Goal: Book appointment/travel/reservation

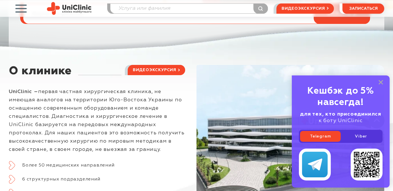
scroll to position [170, 0]
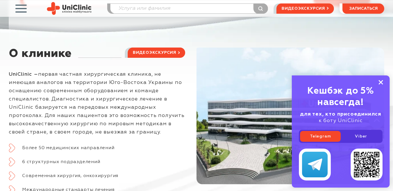
click at [380, 81] on icon at bounding box center [380, 82] width 5 height 5
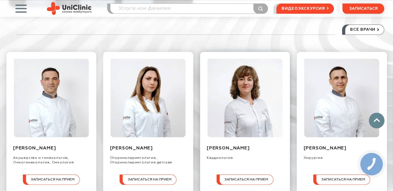
scroll to position [568, 0]
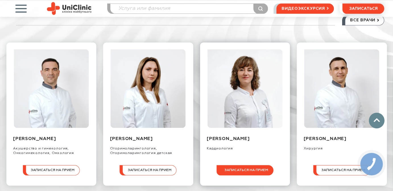
click at [248, 172] on span "записаться на прием" at bounding box center [246, 170] width 44 height 4
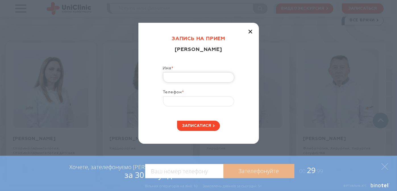
click at [218, 75] on input "Имя *" at bounding box center [198, 77] width 71 height 10
type input "[PERSON_NAME]"
click at [203, 99] on input "Телефон *" at bounding box center [198, 101] width 71 height 10
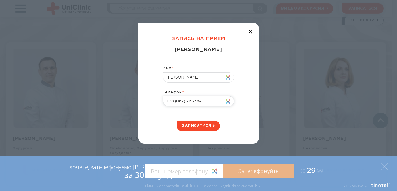
type input "[PHONE_NUMBER]"
click at [252, 32] on icon "button" at bounding box center [250, 32] width 4 height 4
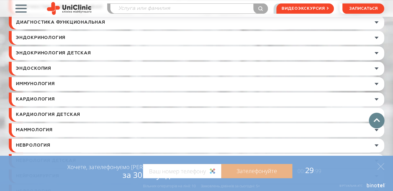
scroll to position [2378, 0]
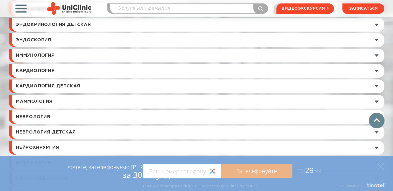
click at [254, 74] on link at bounding box center [198, 71] width 372 height 14
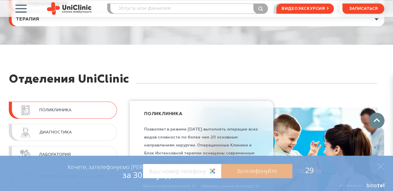
scroll to position [2917, 0]
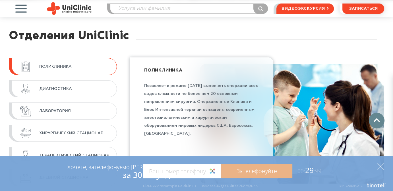
click at [380, 165] on icon at bounding box center [380, 166] width 7 height 7
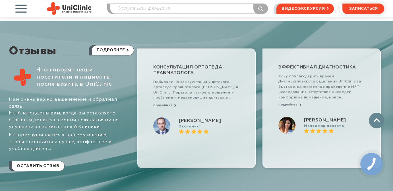
scroll to position [3085, 0]
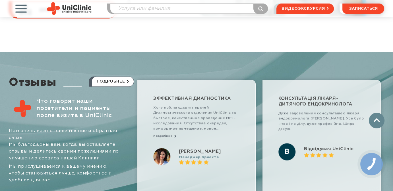
click at [17, 11] on span "button" at bounding box center [21, 9] width 24 height 24
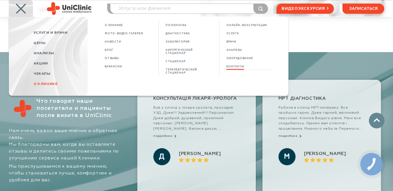
click at [235, 65] on link "КОНТАКТЫ" at bounding box center [235, 66] width 18 height 5
